Goal: Use online tool/utility: Utilize a website feature to perform a specific function

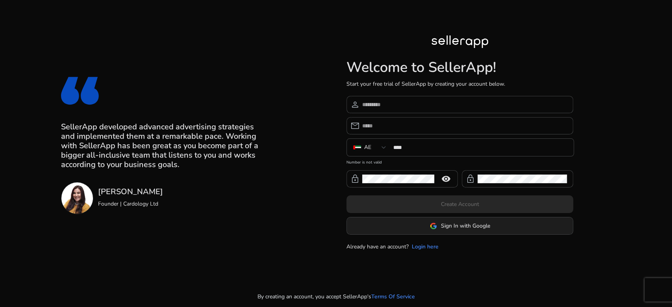
click at [442, 228] on span "Sign In with Google" at bounding box center [465, 226] width 49 height 8
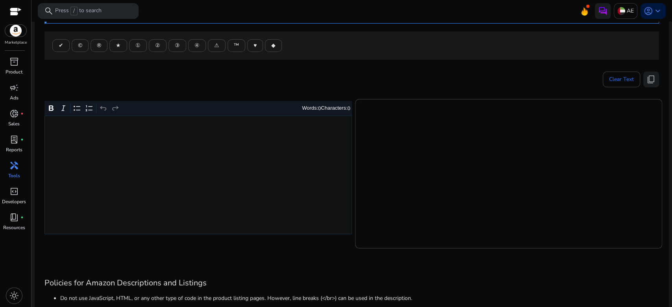
click at [188, 158] on div "Rich Text Editor. Editing area: main. Press Alt+0 for help." at bounding box center [197, 175] width 307 height 119
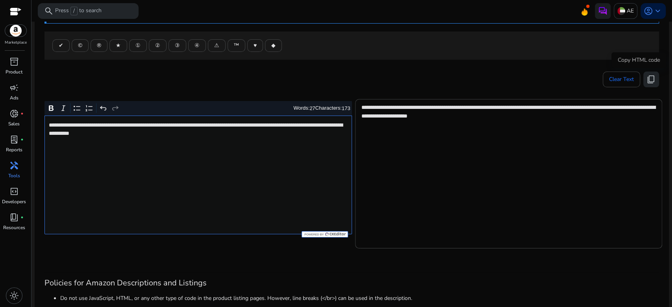
click at [646, 82] on span "content_copy" at bounding box center [650, 79] width 9 height 9
type textarea "**********"
click at [650, 80] on span "content_copy" at bounding box center [650, 79] width 9 height 9
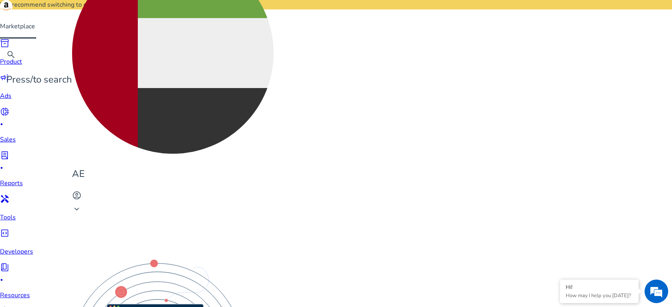
scroll to position [87, 0]
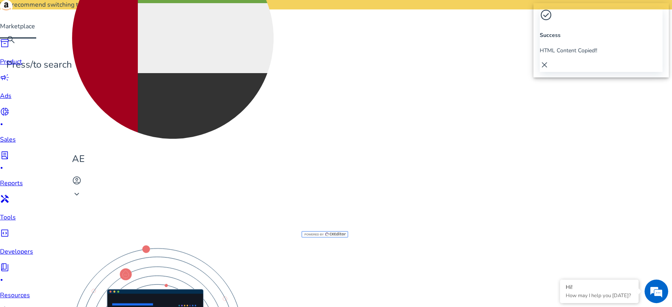
scroll to position [0, 0]
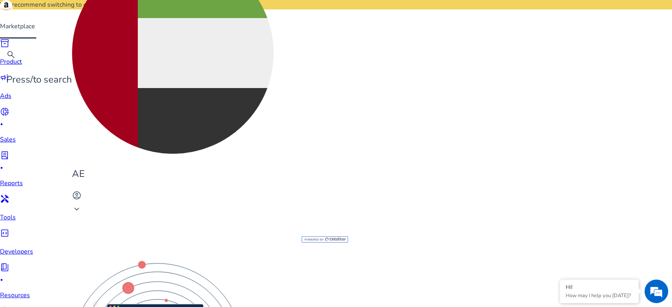
scroll to position [87, 0]
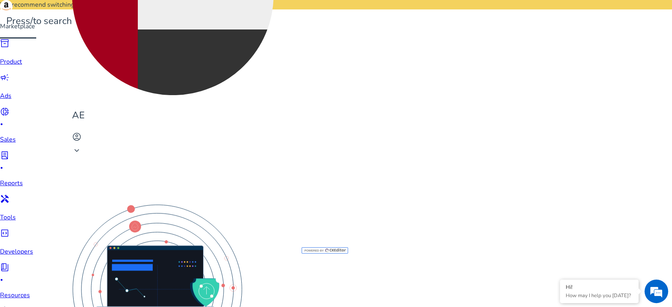
scroll to position [44, 0]
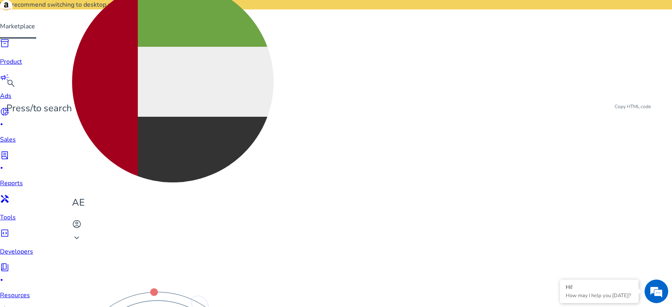
drag, startPoint x: 651, startPoint y: 125, endPoint x: 649, endPoint y: 129, distance: 4.5
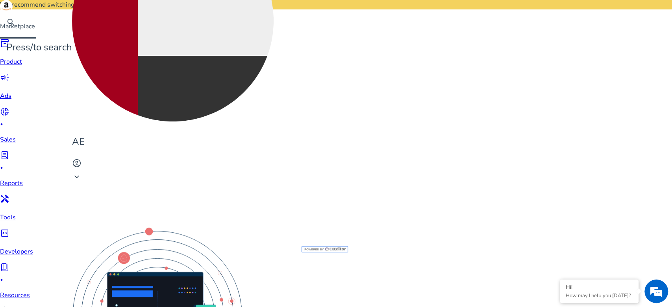
scroll to position [131, 0]
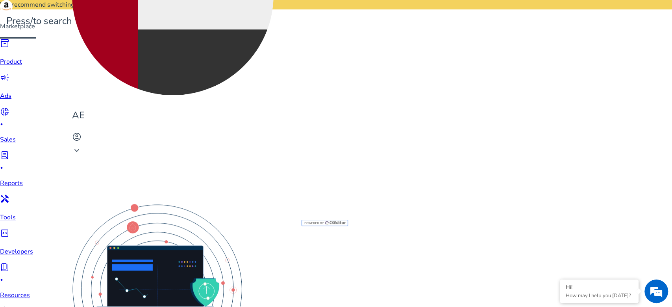
type textarea "**********"
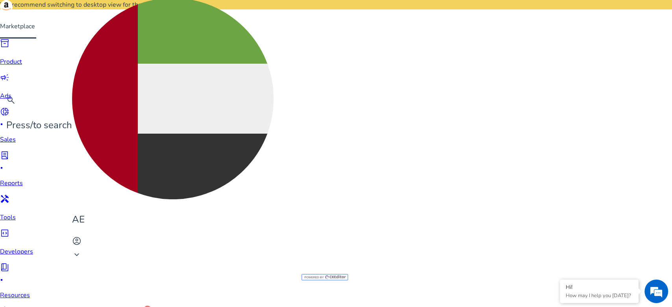
scroll to position [44, 0]
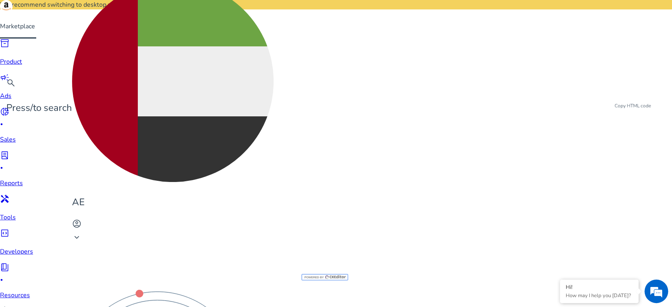
drag, startPoint x: 645, startPoint y: 119, endPoint x: 469, endPoint y: 87, distance: 178.9
type textarea "**********"
drag, startPoint x: 646, startPoint y: 120, endPoint x: 534, endPoint y: 92, distance: 114.9
